Goal: Transaction & Acquisition: Purchase product/service

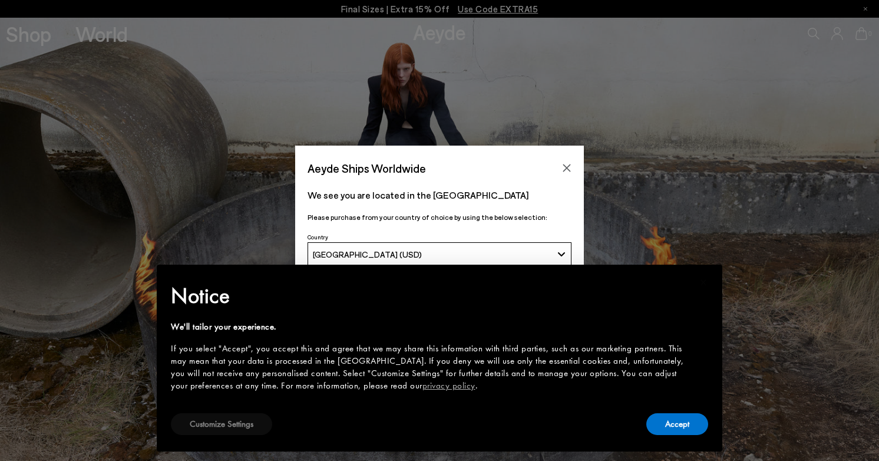
click at [253, 424] on button "Customize Settings" at bounding box center [221, 424] width 101 height 22
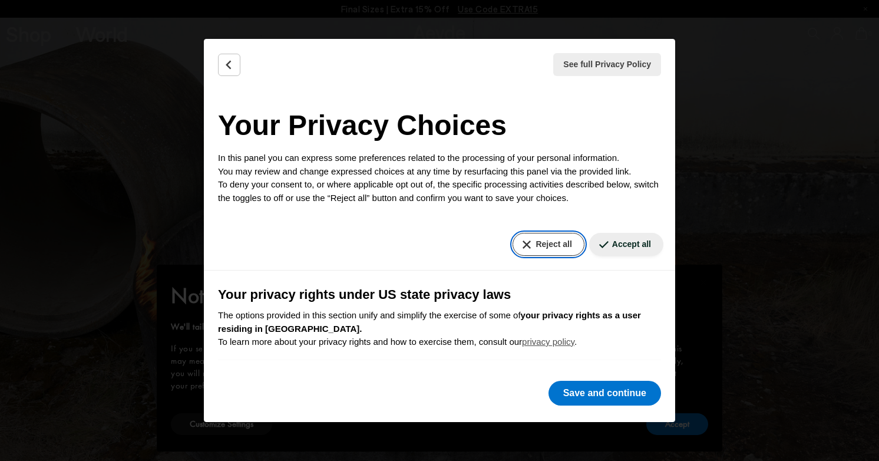
click at [555, 251] on button "Reject all" at bounding box center [548, 244] width 71 height 23
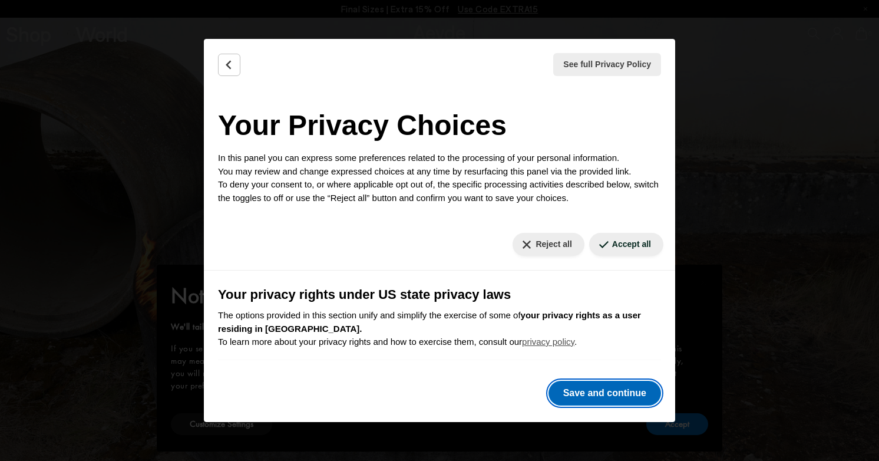
click at [583, 400] on button "Save and continue" at bounding box center [605, 393] width 113 height 25
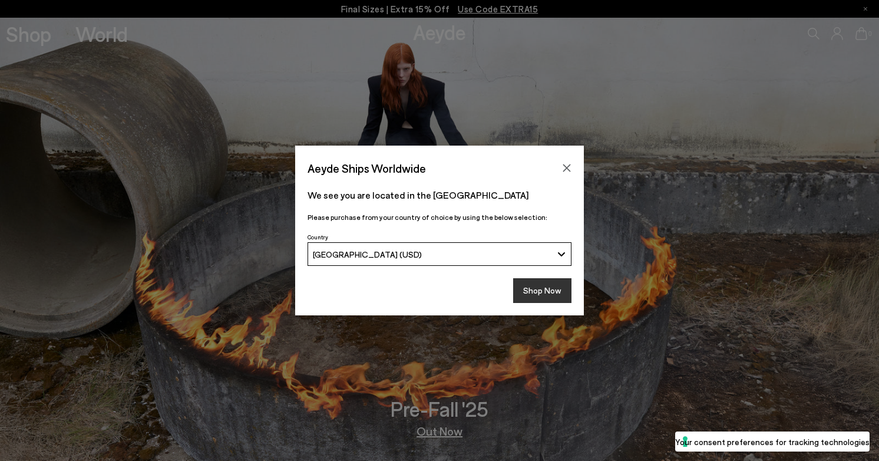
click at [533, 292] on button "Shop Now" at bounding box center [542, 290] width 58 height 25
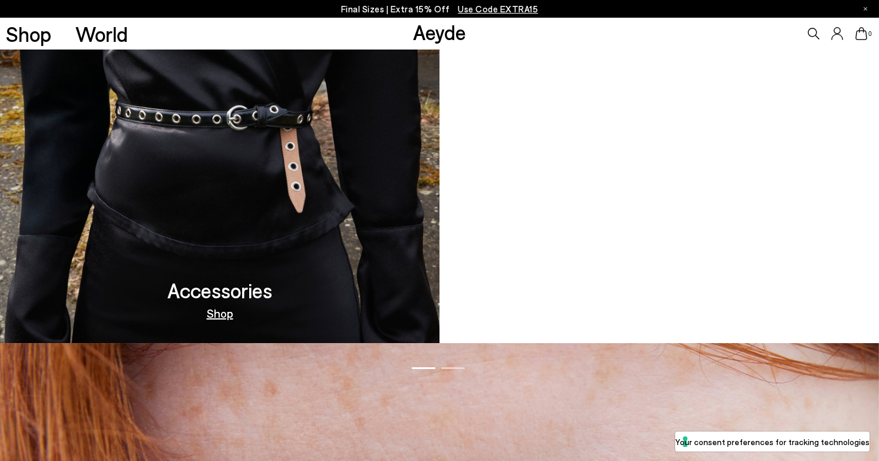
scroll to position [1278, 0]
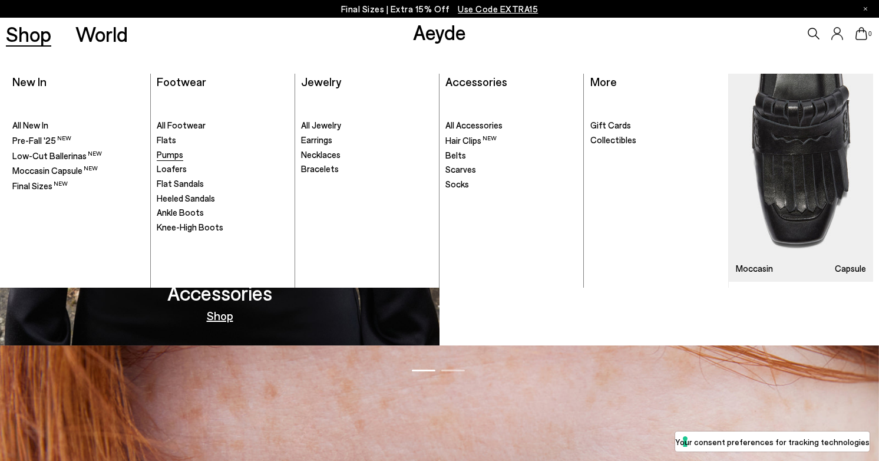
click at [176, 153] on span "Pumps" at bounding box center [170, 154] width 27 height 11
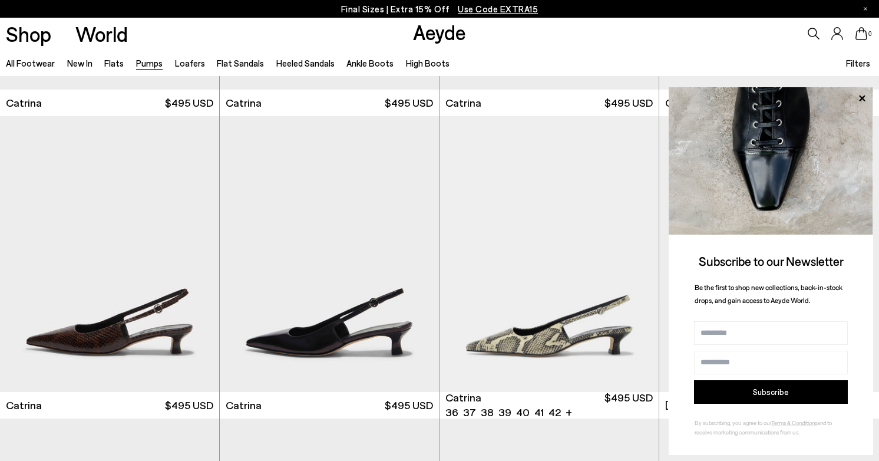
scroll to position [3288, 0]
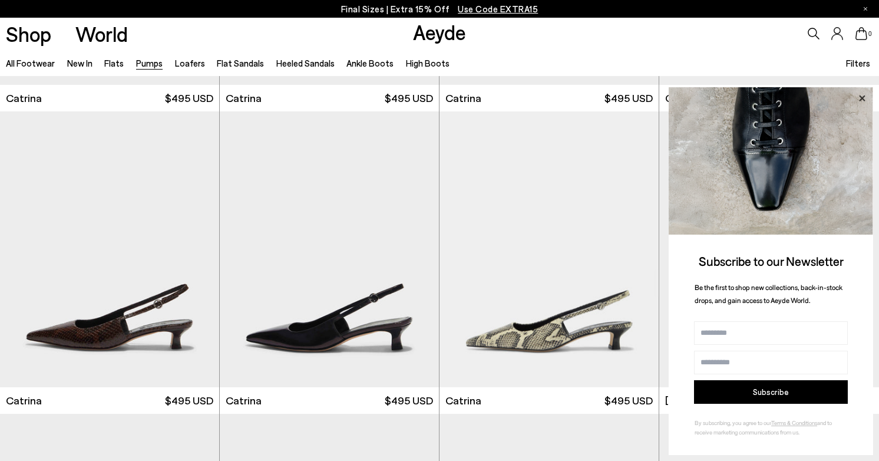
click at [857, 97] on icon at bounding box center [861, 98] width 15 height 15
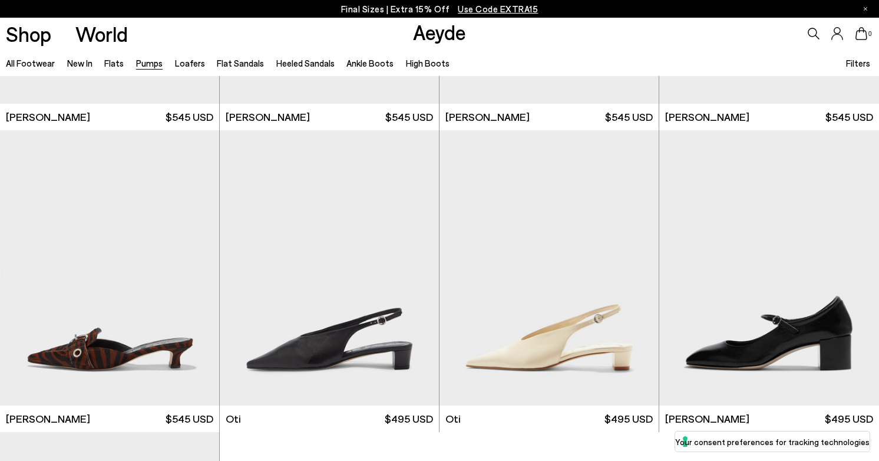
scroll to position [4766, 0]
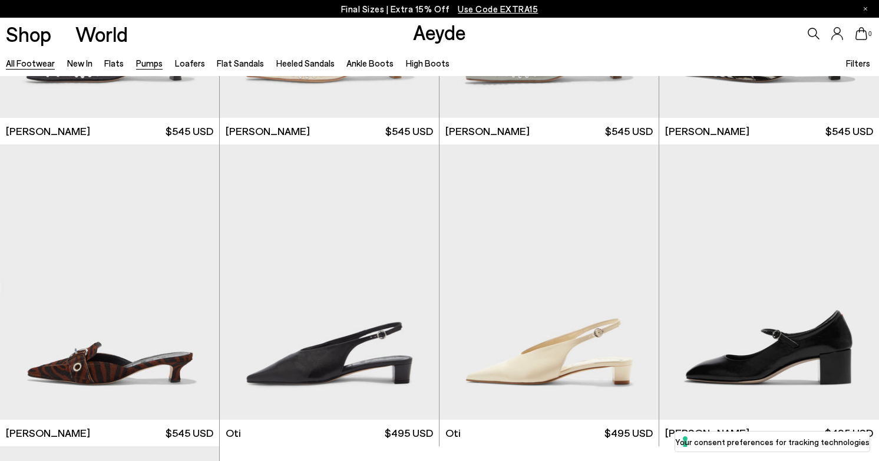
click at [45, 62] on link "All Footwear" at bounding box center [30, 63] width 49 height 11
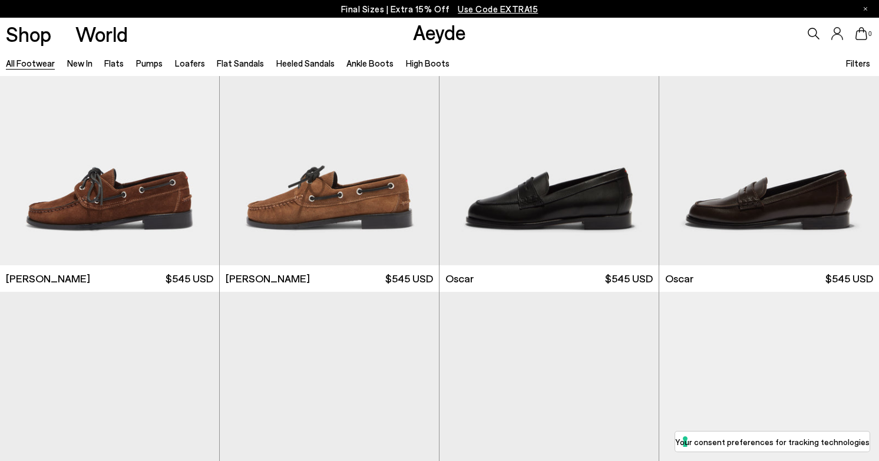
scroll to position [1381, 0]
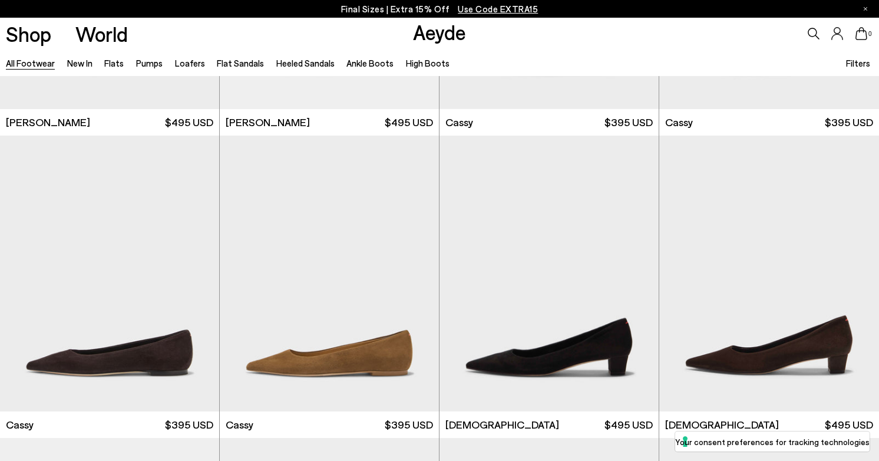
scroll to position [4715, 0]
